Goal: Information Seeking & Learning: Learn about a topic

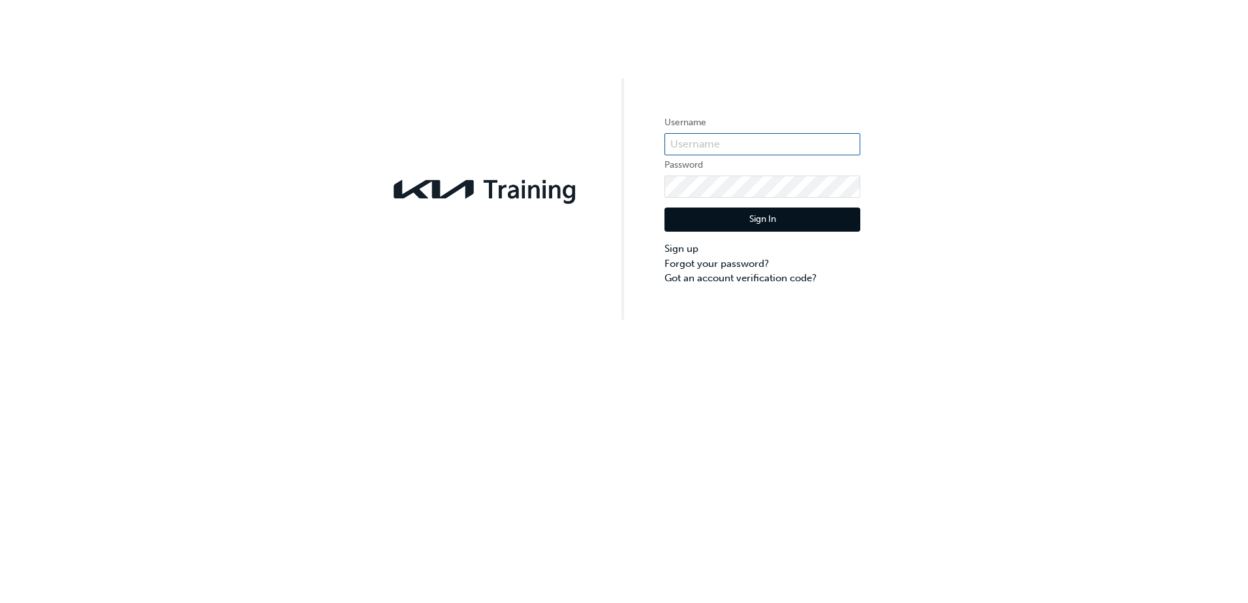
type input "kau82575c2"
click at [732, 235] on div "Sign In Sign up Forgot your password? Got an account verification code?" at bounding box center [762, 242] width 196 height 88
click at [752, 222] on button "Sign In" at bounding box center [762, 220] width 196 height 25
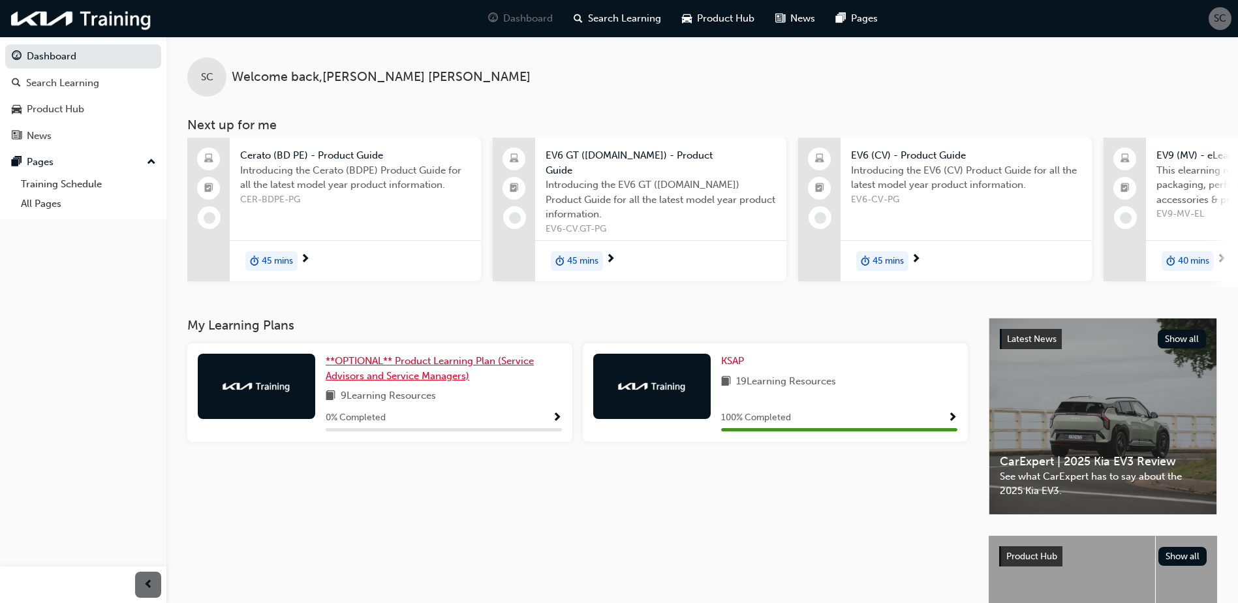
click at [414, 371] on span "**OPTIONAL** Product Learning Plan (Service Advisors and Service Managers)" at bounding box center [430, 368] width 208 height 27
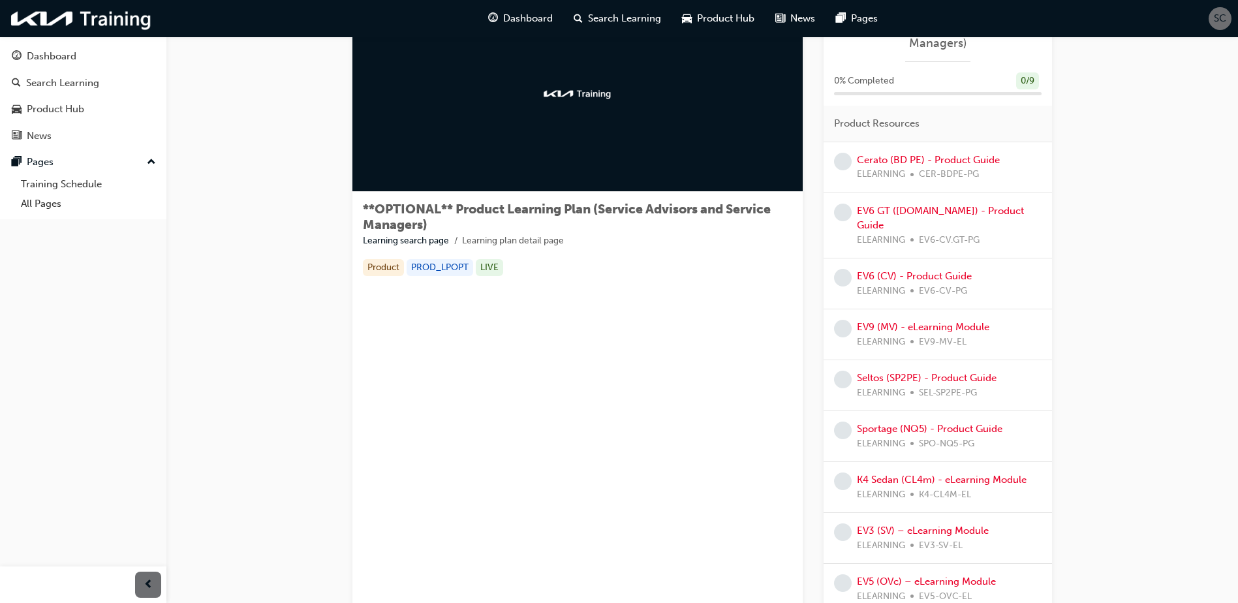
scroll to position [34, 0]
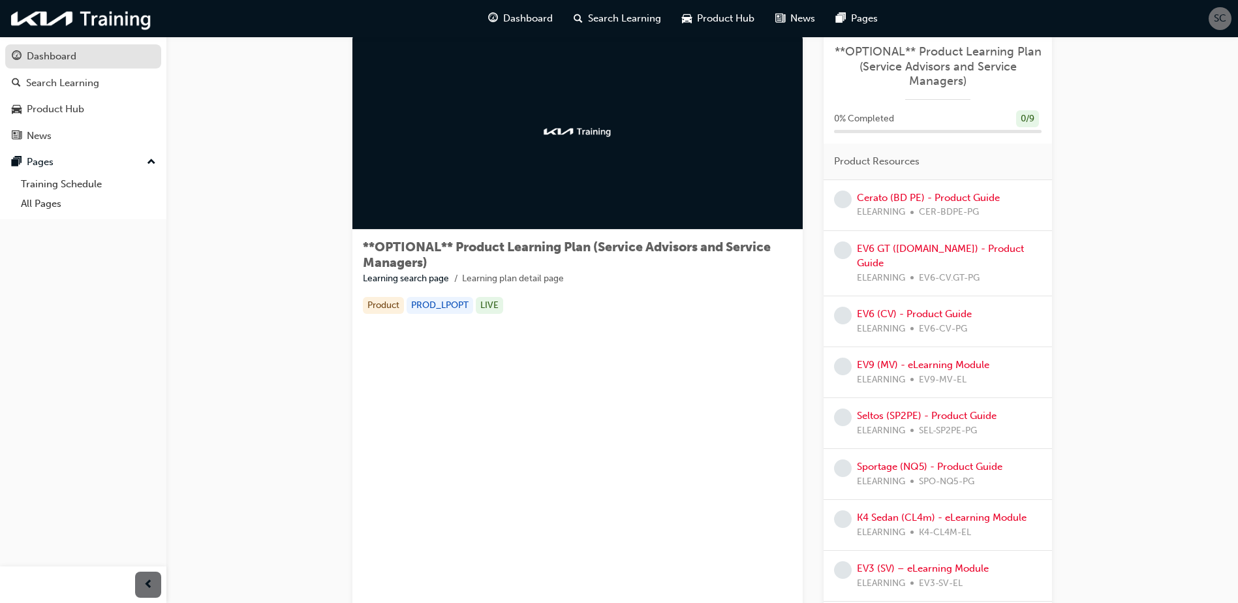
click at [37, 61] on div "Dashboard" at bounding box center [52, 56] width 50 height 15
